Goal: Information Seeking & Learning: Learn about a topic

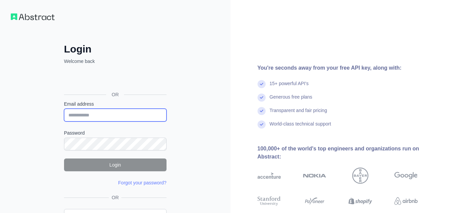
type input "**********"
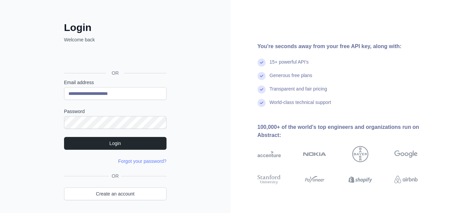
scroll to position [17, 0]
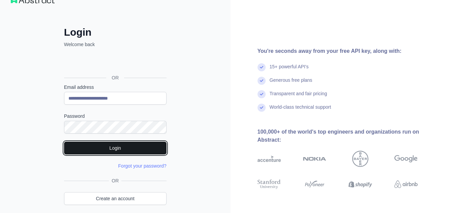
click at [116, 147] on button "Login" at bounding box center [115, 148] width 103 height 13
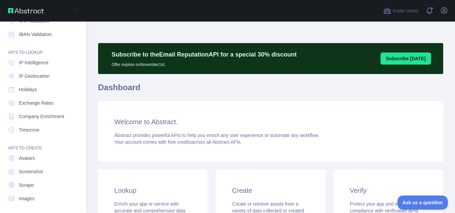
scroll to position [83, 0]
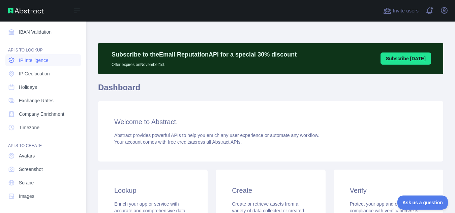
click at [29, 60] on span "IP Intelligence" at bounding box center [34, 60] width 30 height 7
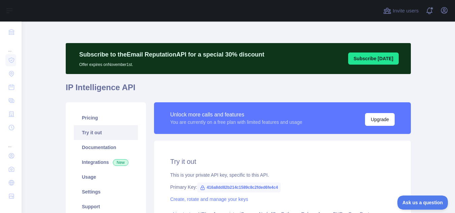
type textarea "**********"
click at [381, 119] on button "Upgrade" at bounding box center [380, 119] width 30 height 13
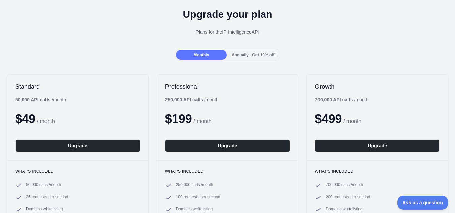
scroll to position [4, 0]
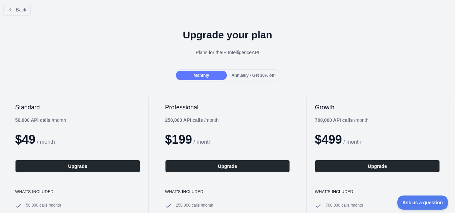
click at [248, 74] on span "Annually - Get 10% off!" at bounding box center [254, 75] width 44 height 5
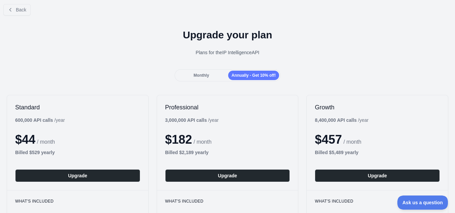
click at [210, 74] on div "Monthly" at bounding box center [201, 75] width 51 height 9
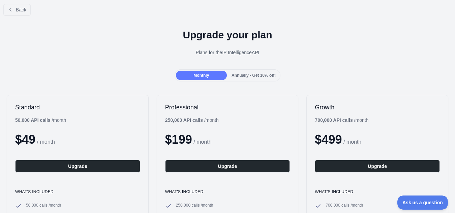
scroll to position [0, 0]
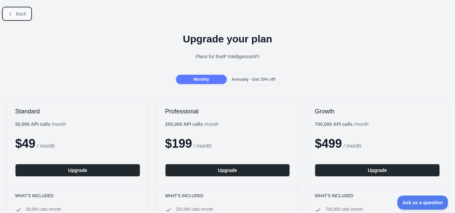
click at [19, 11] on span "Back" at bounding box center [21, 13] width 10 height 5
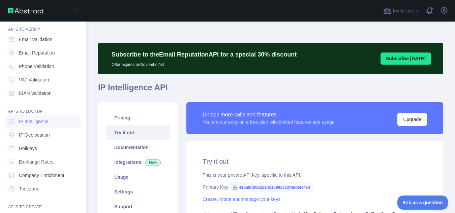
scroll to position [10, 0]
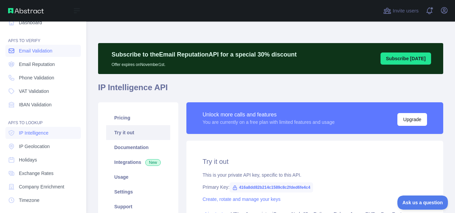
click at [40, 53] on span "Email Validation" at bounding box center [35, 51] width 33 height 7
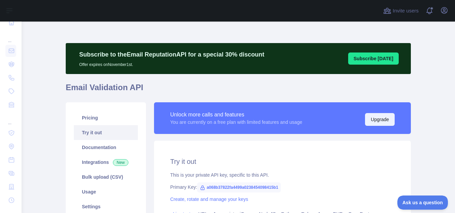
click at [373, 117] on button "Upgrade" at bounding box center [380, 119] width 30 height 13
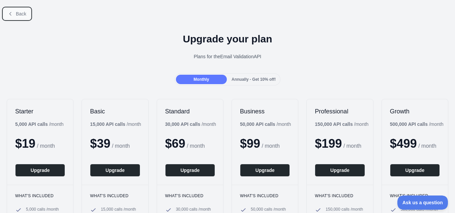
click at [25, 13] on span "Back" at bounding box center [21, 13] width 10 height 5
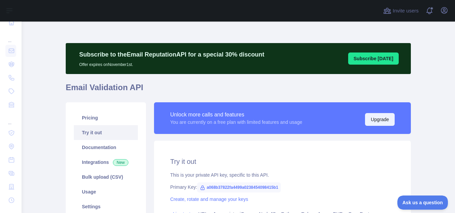
click at [372, 117] on button "Upgrade" at bounding box center [380, 119] width 30 height 13
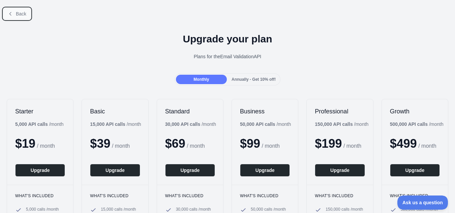
click at [22, 14] on span "Back" at bounding box center [21, 13] width 10 height 5
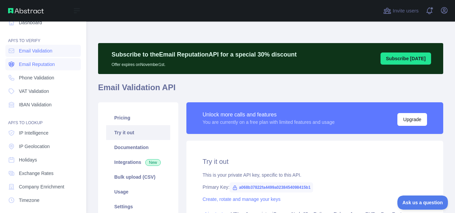
click at [29, 66] on span "Email Reputation" at bounding box center [37, 64] width 36 height 7
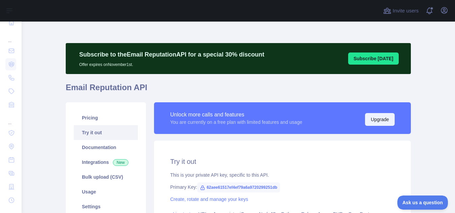
click at [379, 121] on button "Upgrade" at bounding box center [380, 119] width 30 height 13
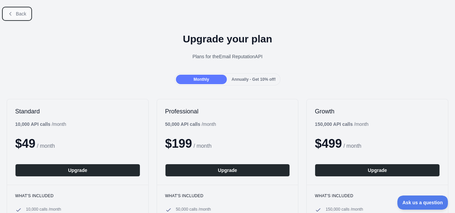
click at [19, 17] on button "Back" at bounding box center [16, 13] width 27 height 11
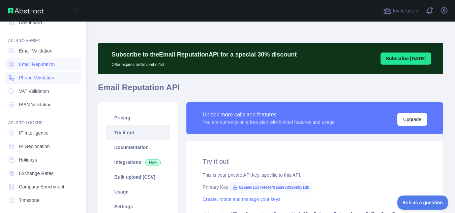
click at [41, 80] on span "Phone Validation" at bounding box center [36, 78] width 35 height 7
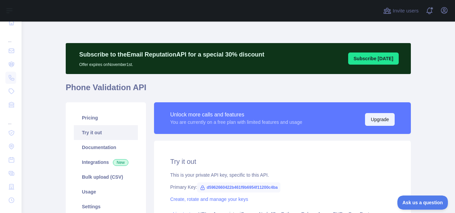
click at [376, 121] on button "Upgrade" at bounding box center [380, 119] width 30 height 13
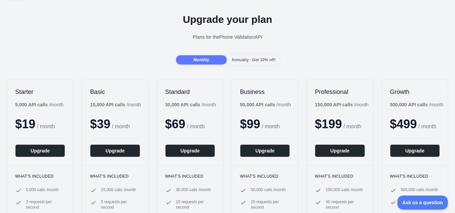
scroll to position [17, 0]
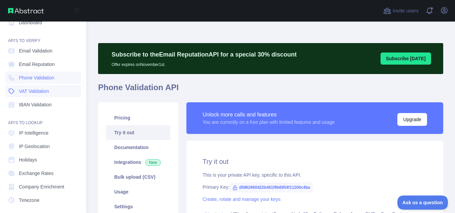
click at [33, 90] on span "VAT Validation" at bounding box center [34, 91] width 30 height 7
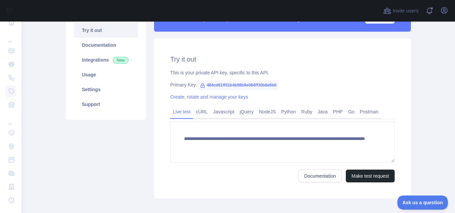
scroll to position [106, 0]
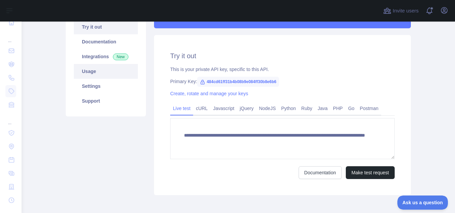
click at [87, 71] on link "Usage" at bounding box center [106, 71] width 64 height 15
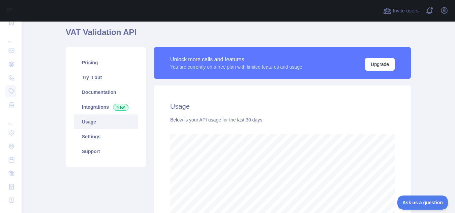
scroll to position [56, 0]
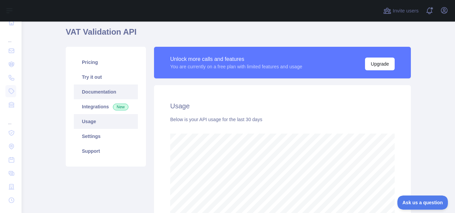
click at [95, 91] on link "Documentation" at bounding box center [106, 92] width 64 height 15
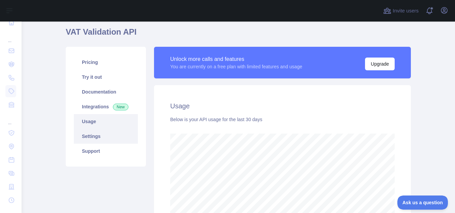
click at [97, 136] on link "Settings" at bounding box center [106, 136] width 64 height 15
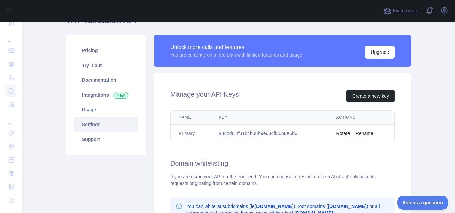
scroll to position [41, 0]
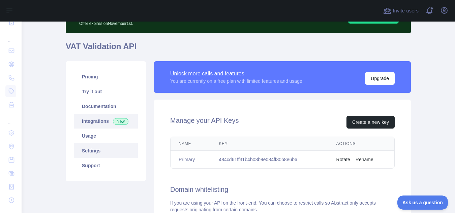
click at [99, 120] on link "Integrations New" at bounding box center [106, 121] width 64 height 15
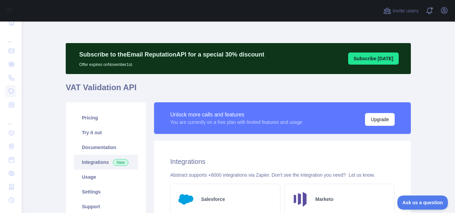
scroll to position [13, 0]
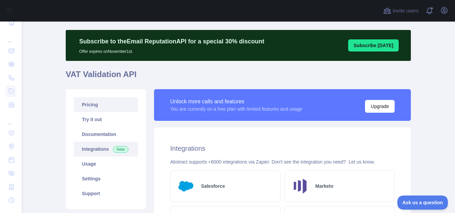
click at [96, 105] on link "Pricing" at bounding box center [106, 104] width 64 height 15
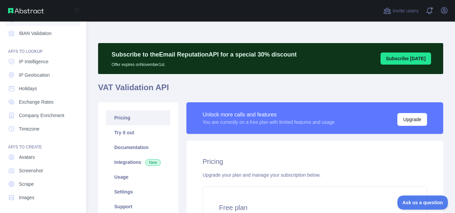
scroll to position [83, 0]
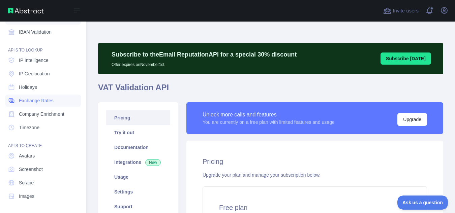
click at [55, 103] on link "Exchange Rates" at bounding box center [43, 101] width 76 height 12
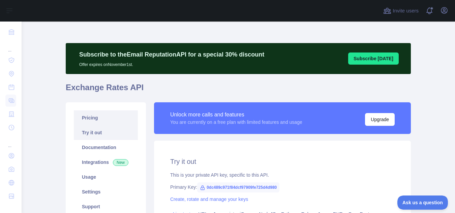
click at [92, 120] on link "Pricing" at bounding box center [106, 118] width 64 height 15
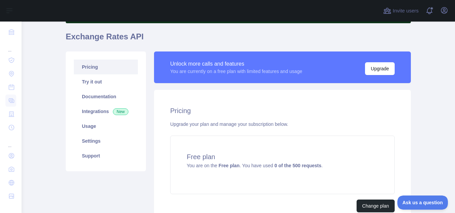
scroll to position [28, 0]
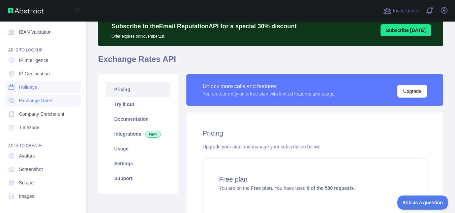
click at [33, 88] on span "Holidays" at bounding box center [28, 87] width 18 height 7
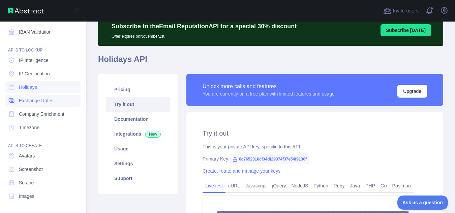
click at [33, 100] on span "Exchange Rates" at bounding box center [36, 100] width 35 height 7
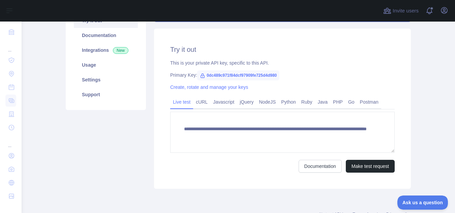
scroll to position [116, 0]
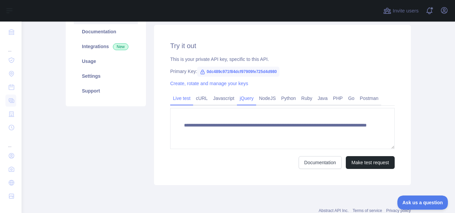
click at [245, 97] on link "jQuery" at bounding box center [246, 98] width 19 height 11
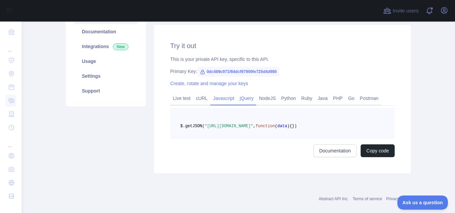
click at [223, 100] on link "Javascript" at bounding box center [223, 98] width 27 height 11
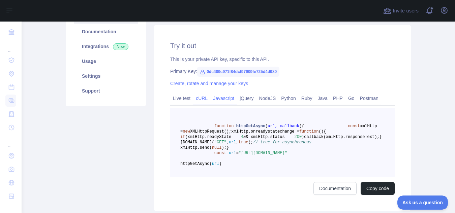
click at [201, 99] on link "cURL" at bounding box center [201, 98] width 17 height 11
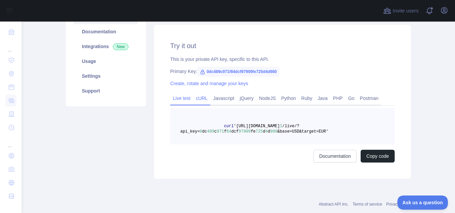
click at [185, 100] on link "Live test" at bounding box center [181, 98] width 23 height 11
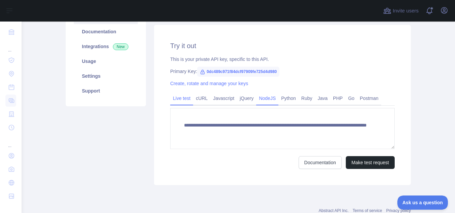
click at [262, 97] on link "NodeJS" at bounding box center [267, 98] width 22 height 11
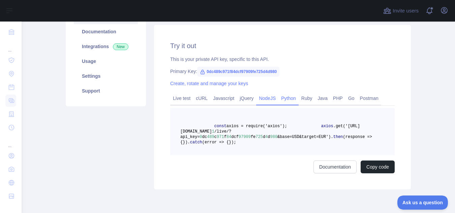
click at [286, 96] on link "Python" at bounding box center [289, 98] width 20 height 11
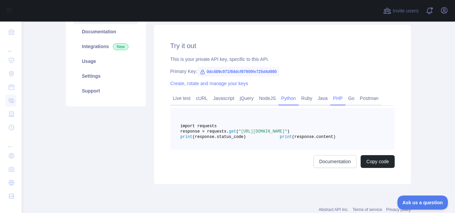
click at [332, 98] on link "PHP" at bounding box center [337, 98] width 15 height 11
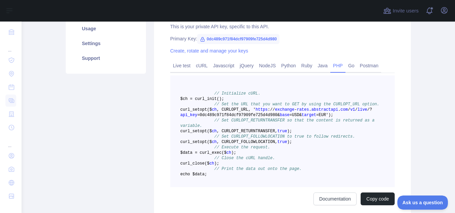
scroll to position [171, 0]
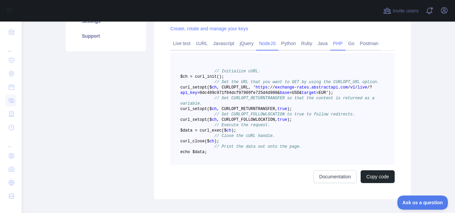
click at [268, 46] on link "NodeJS" at bounding box center [267, 43] width 22 height 11
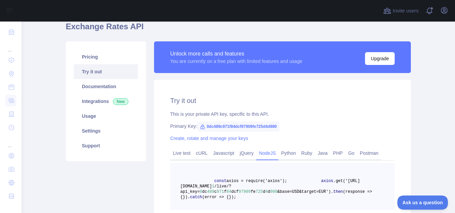
scroll to position [65, 0]
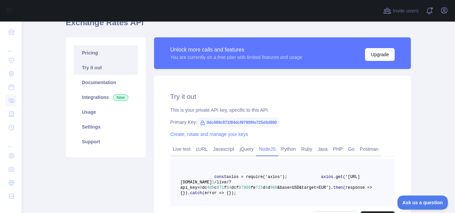
click at [99, 54] on link "Pricing" at bounding box center [106, 53] width 64 height 15
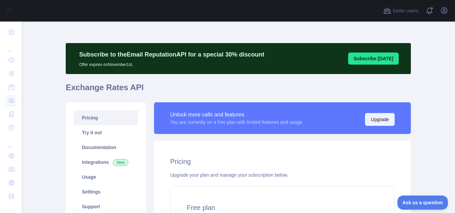
click at [382, 116] on button "Upgrade" at bounding box center [380, 119] width 30 height 13
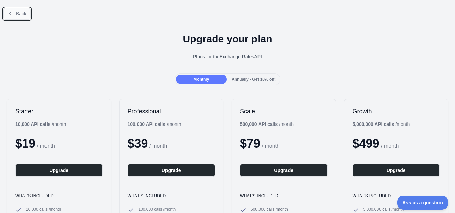
click at [24, 16] on span "Back" at bounding box center [21, 13] width 10 height 5
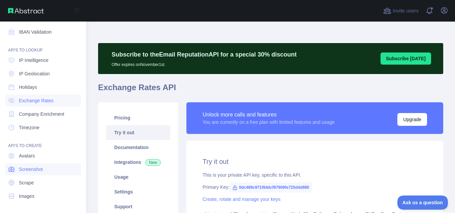
click at [40, 169] on span "Screenshot" at bounding box center [31, 169] width 24 height 7
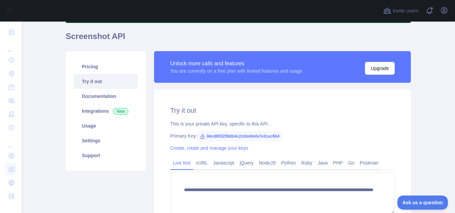
scroll to position [51, 0]
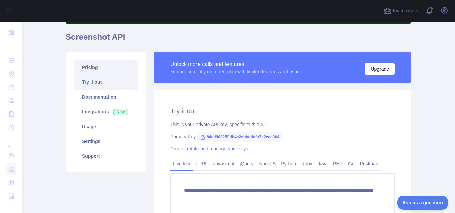
click at [85, 66] on link "Pricing" at bounding box center [106, 67] width 64 height 15
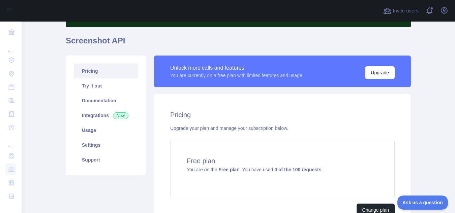
scroll to position [43, 0]
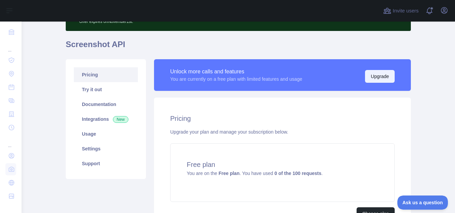
click at [387, 76] on button "Upgrade" at bounding box center [380, 76] width 30 height 13
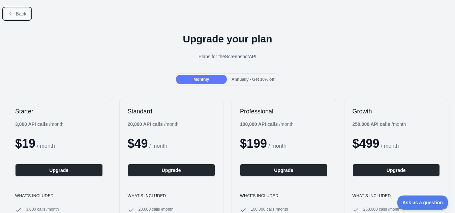
click at [17, 12] on span "Back" at bounding box center [21, 13] width 10 height 5
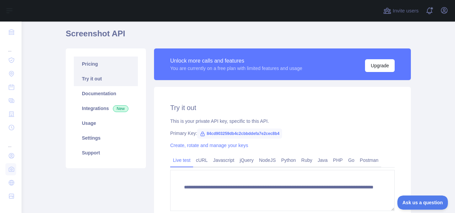
scroll to position [37, 0]
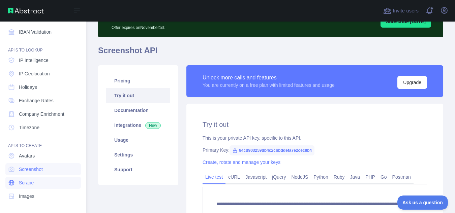
click at [35, 181] on link "Scrape" at bounding box center [43, 183] width 76 height 12
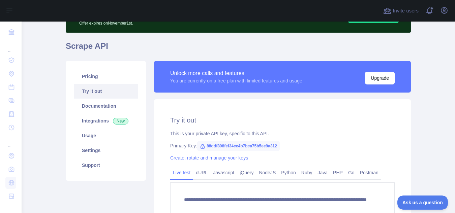
scroll to position [38, 0]
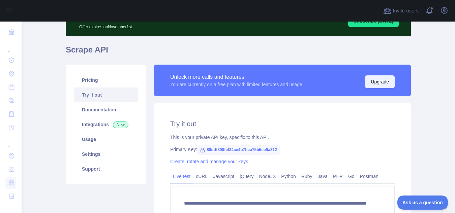
click at [375, 81] on button "Upgrade" at bounding box center [380, 82] width 30 height 13
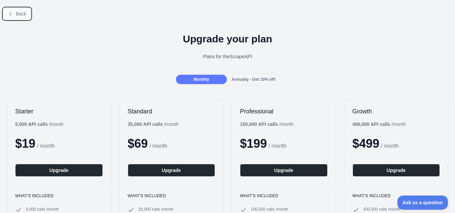
click at [16, 15] on span "Back" at bounding box center [21, 13] width 10 height 5
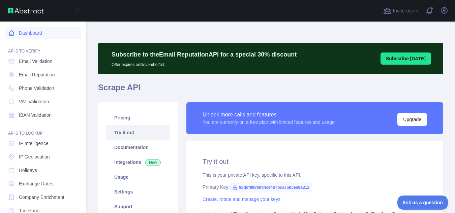
click at [32, 34] on link "Dashboard" at bounding box center [43, 33] width 76 height 12
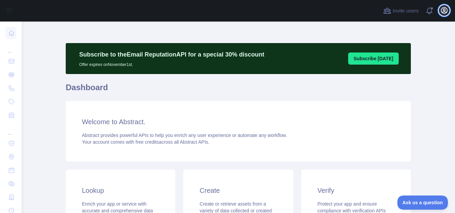
click at [447, 11] on icon "button" at bounding box center [444, 10] width 6 height 6
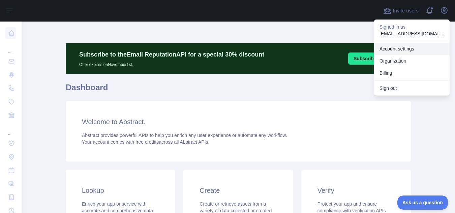
click at [403, 48] on link "Account settings" at bounding box center [412, 49] width 76 height 12
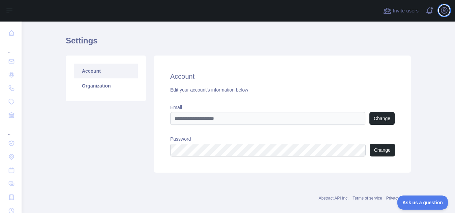
scroll to position [9, 0]
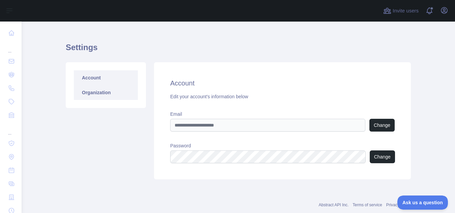
click at [92, 91] on link "Organization" at bounding box center [106, 92] width 64 height 15
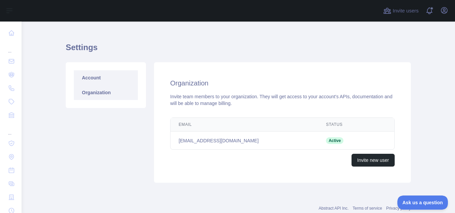
click at [92, 78] on link "Account" at bounding box center [106, 77] width 64 height 15
